Goal: Find specific page/section: Find specific page/section

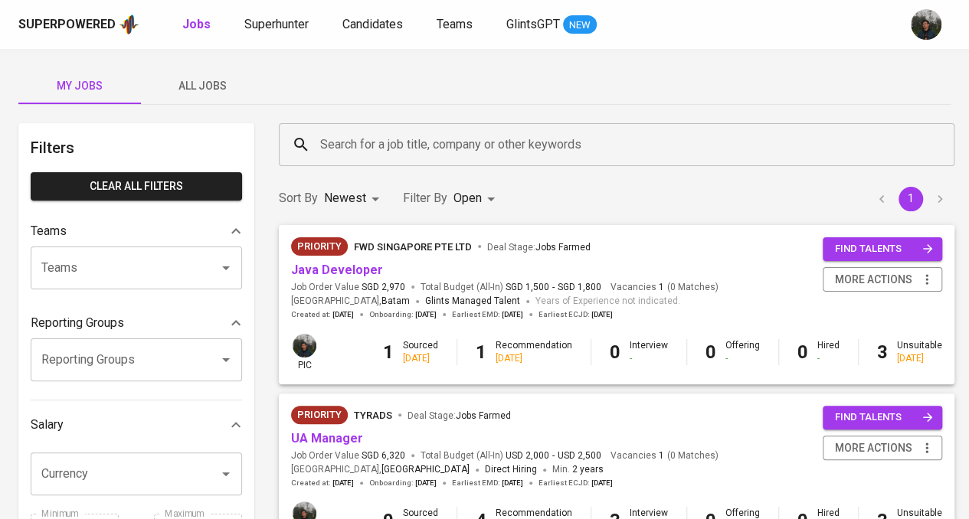
click at [214, 91] on span "All Jobs" at bounding box center [202, 86] width 104 height 19
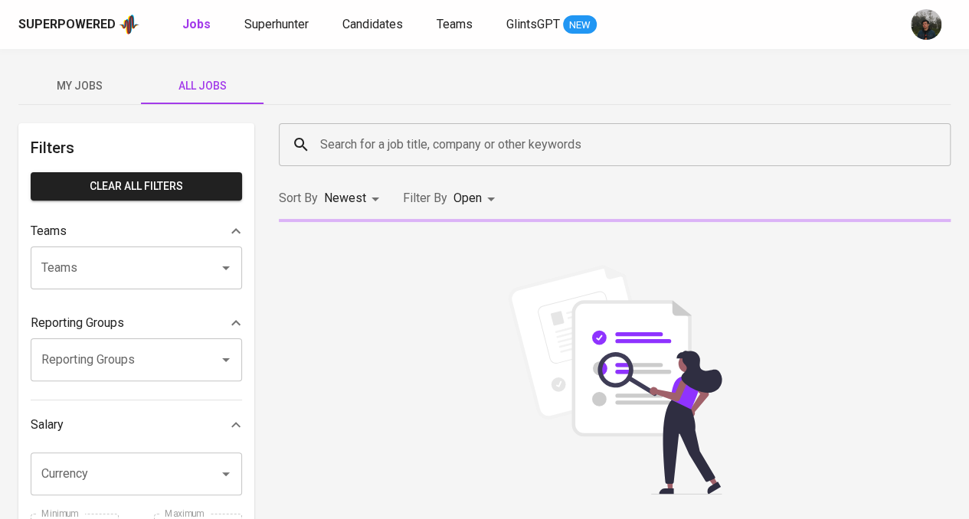
click at [477, 202] on body "Superpowered Jobs Superhunter Candidates Teams GlintsGPT NEW My Jobs All Jobs F…" at bounding box center [484, 522] width 969 height 1045
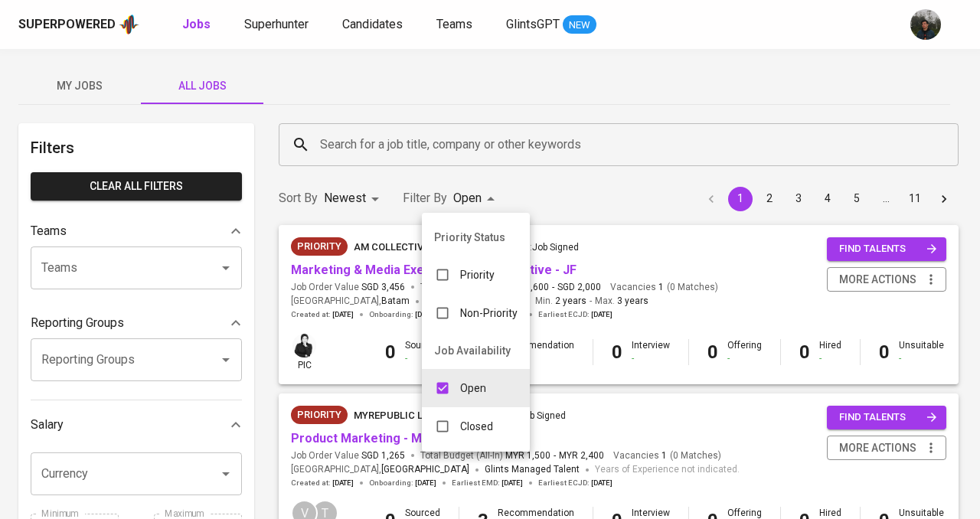
click at [466, 426] on p "Closed" at bounding box center [476, 426] width 33 height 15
type input "OPEN,CLOSE"
checkbox input "true"
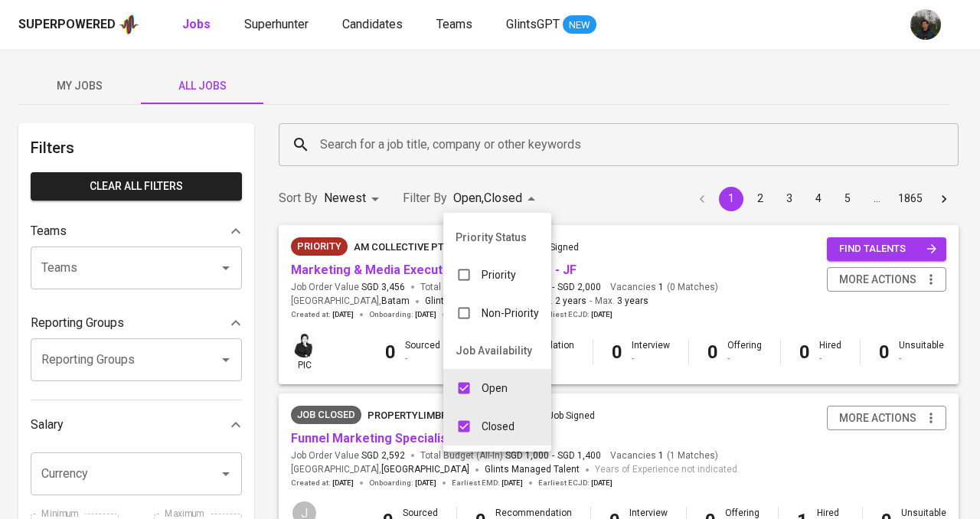
click at [467, 393] on input "checkbox" at bounding box center [464, 388] width 29 height 29
checkbox input "false"
type input "CLOSE"
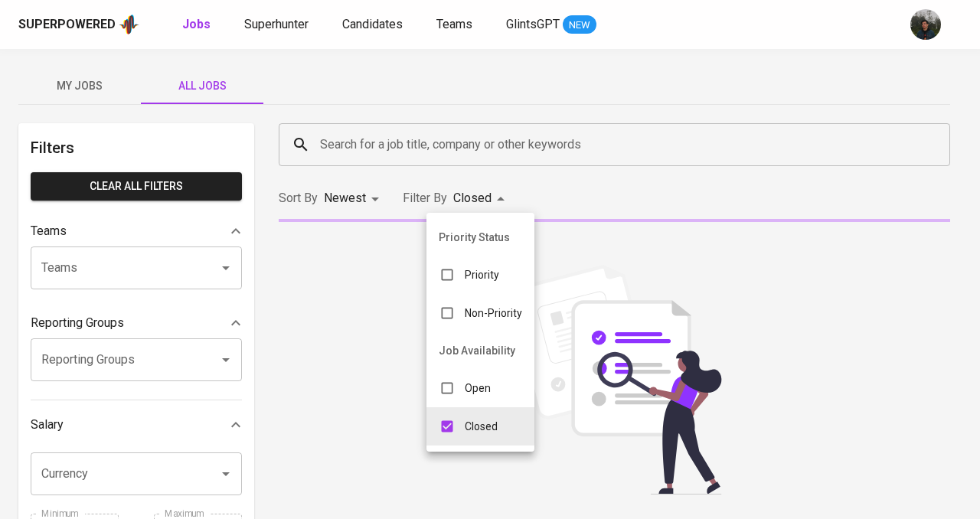
click at [639, 175] on div at bounding box center [490, 259] width 980 height 519
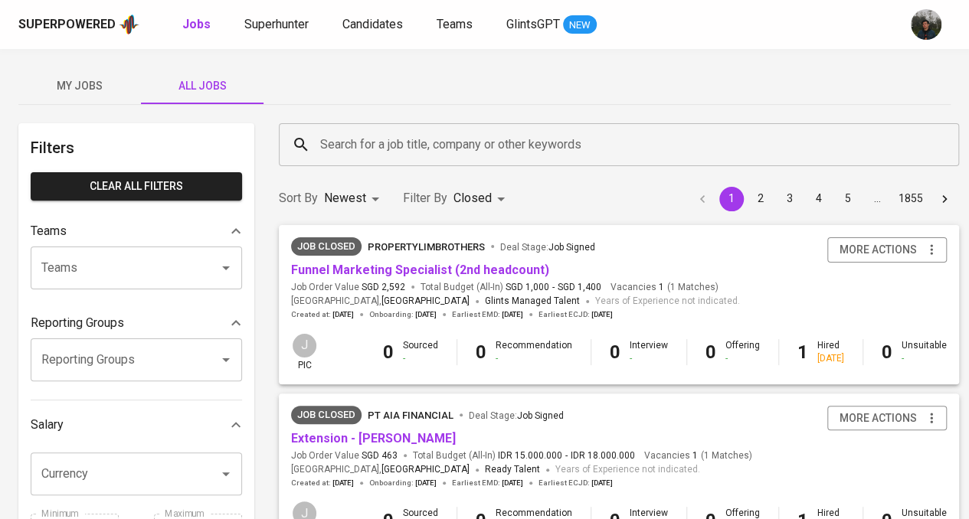
click at [409, 145] on input "Search for a job title, company or other keywords" at bounding box center [622, 144] width 613 height 29
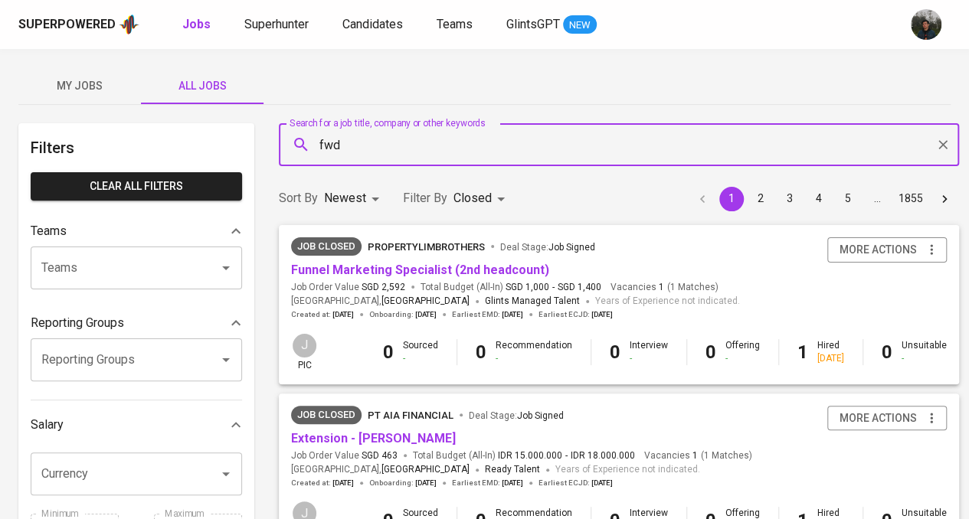
type input "fwd"
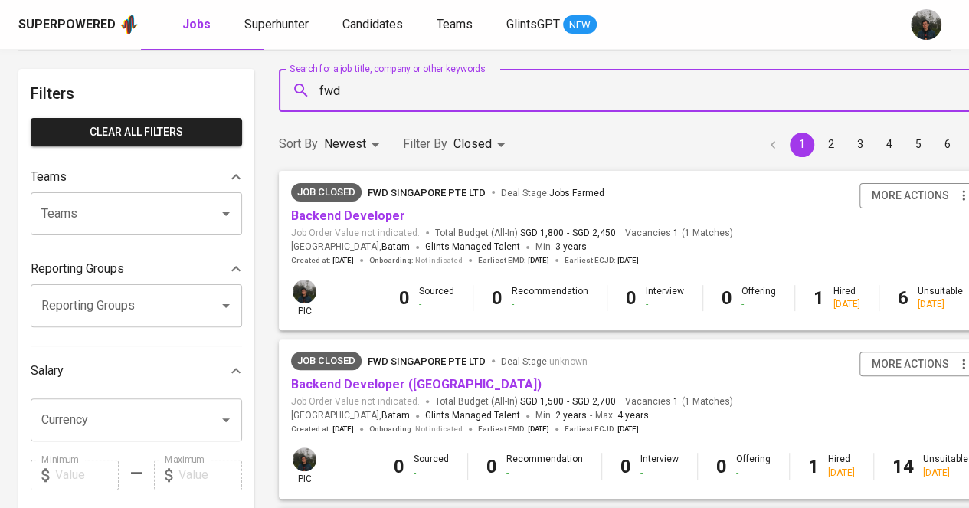
scroll to position [77, 0]
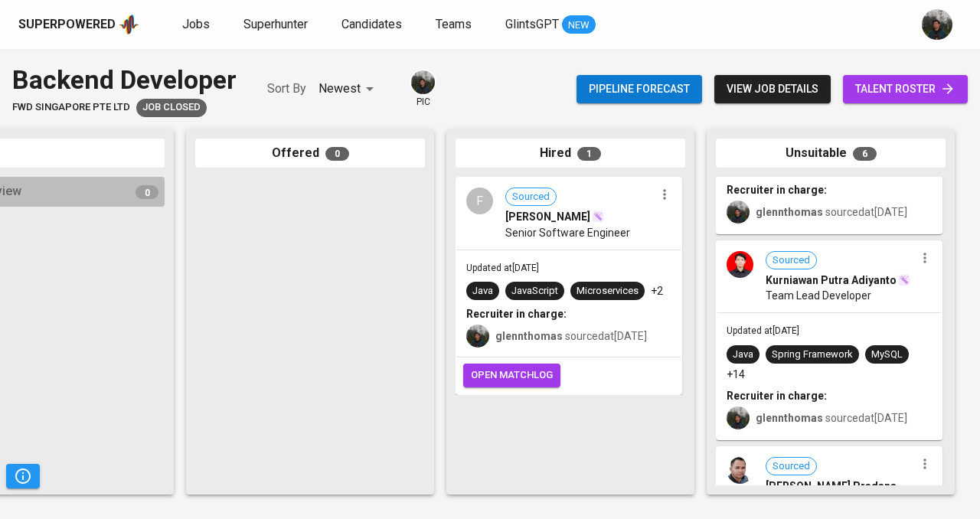
scroll to position [613, 0]
